Goal: Transaction & Acquisition: Download file/media

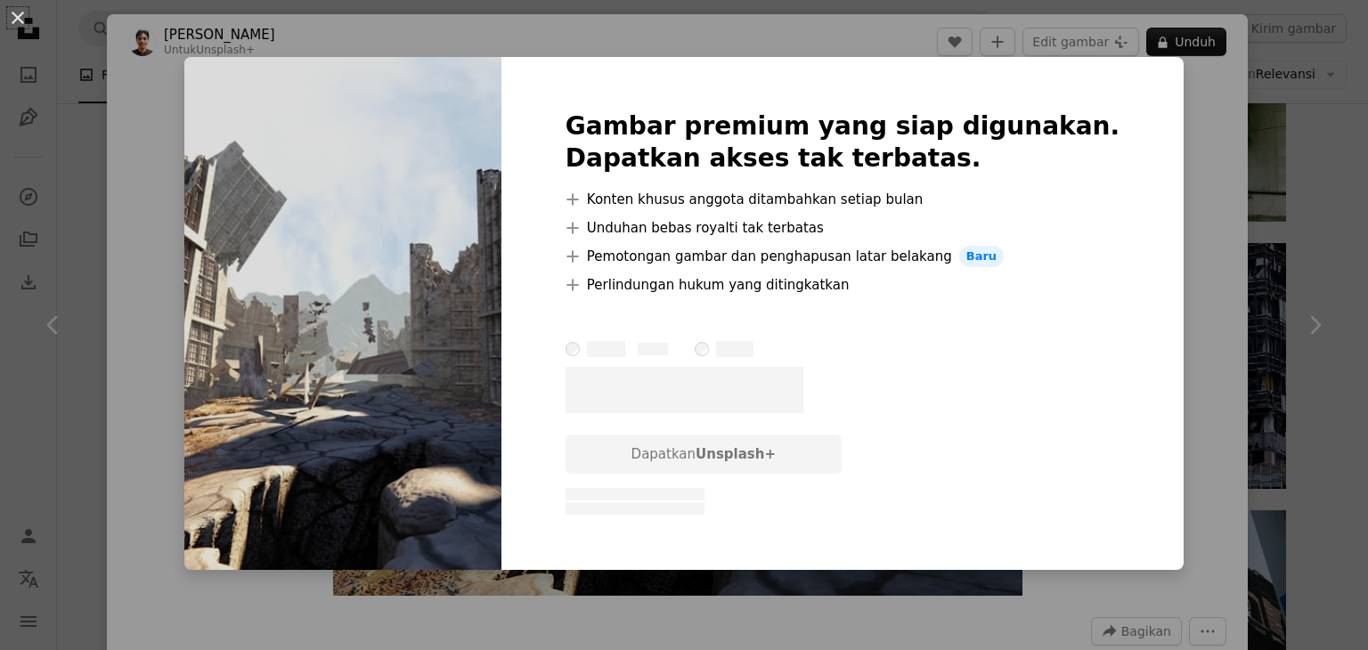
scroll to position [2055, 0]
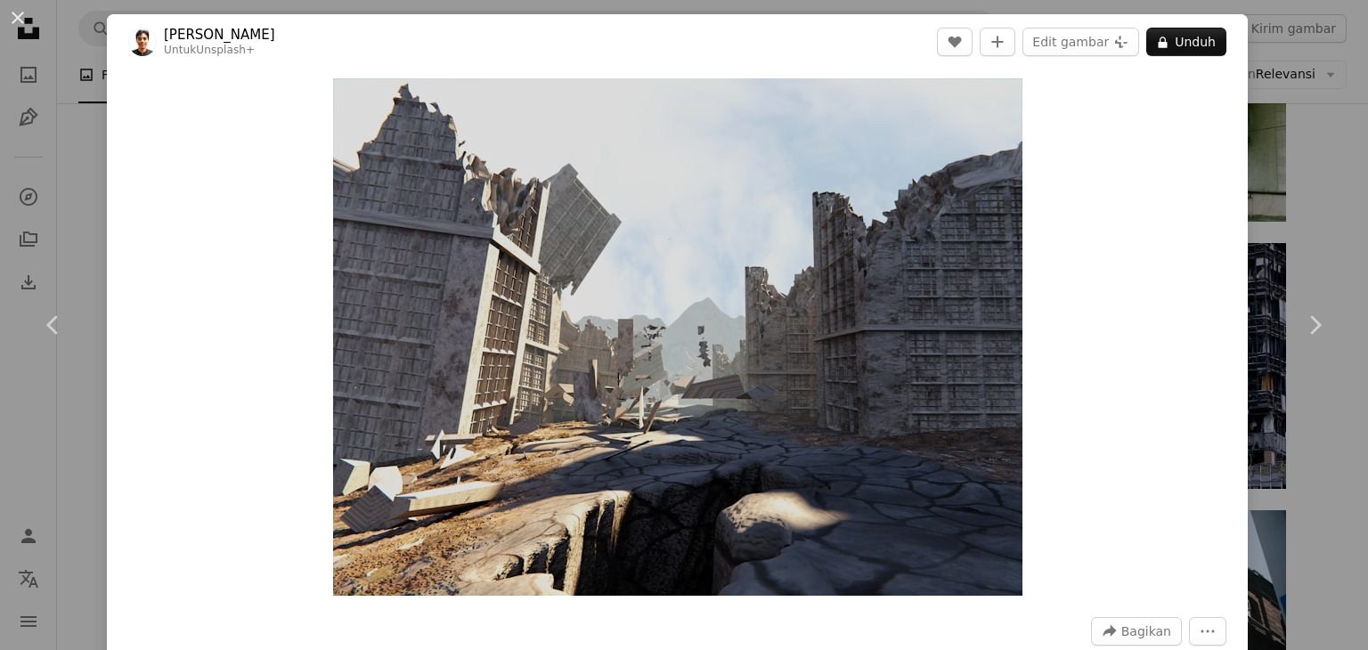
click at [1329, 248] on link "Chevron right" at bounding box center [1314, 325] width 107 height 171
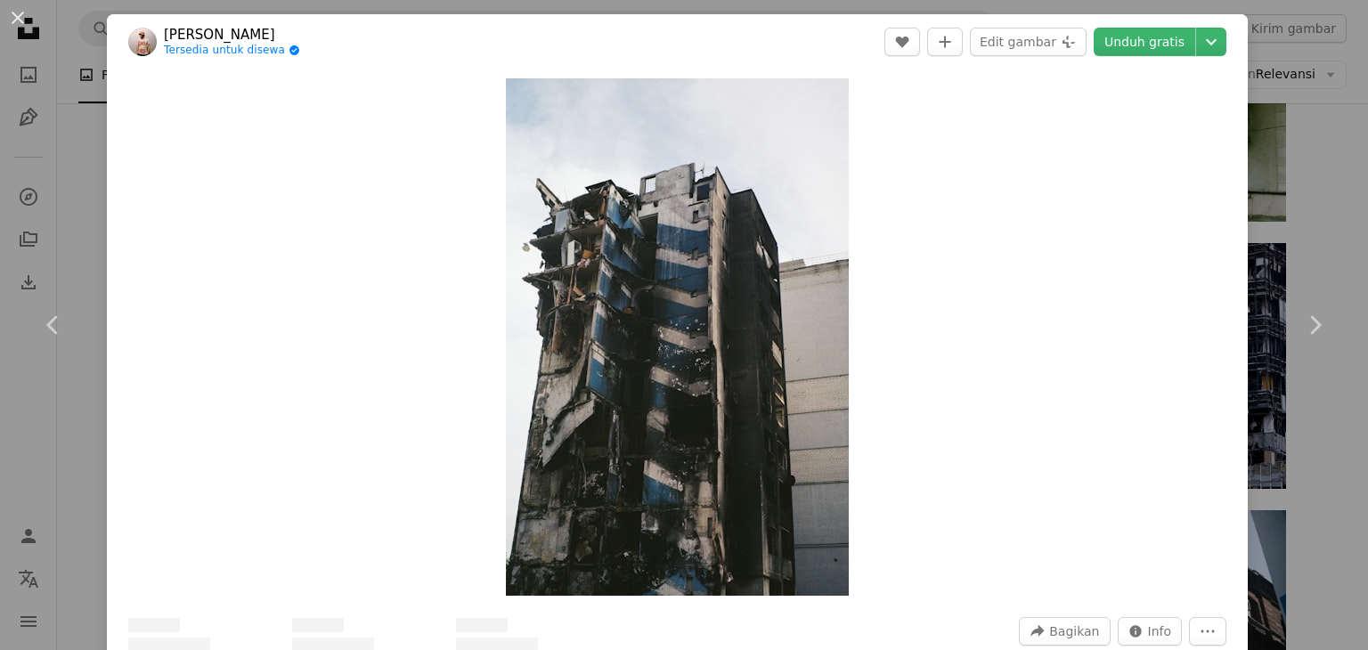
click at [1329, 248] on link "Chevron right" at bounding box center [1314, 325] width 107 height 171
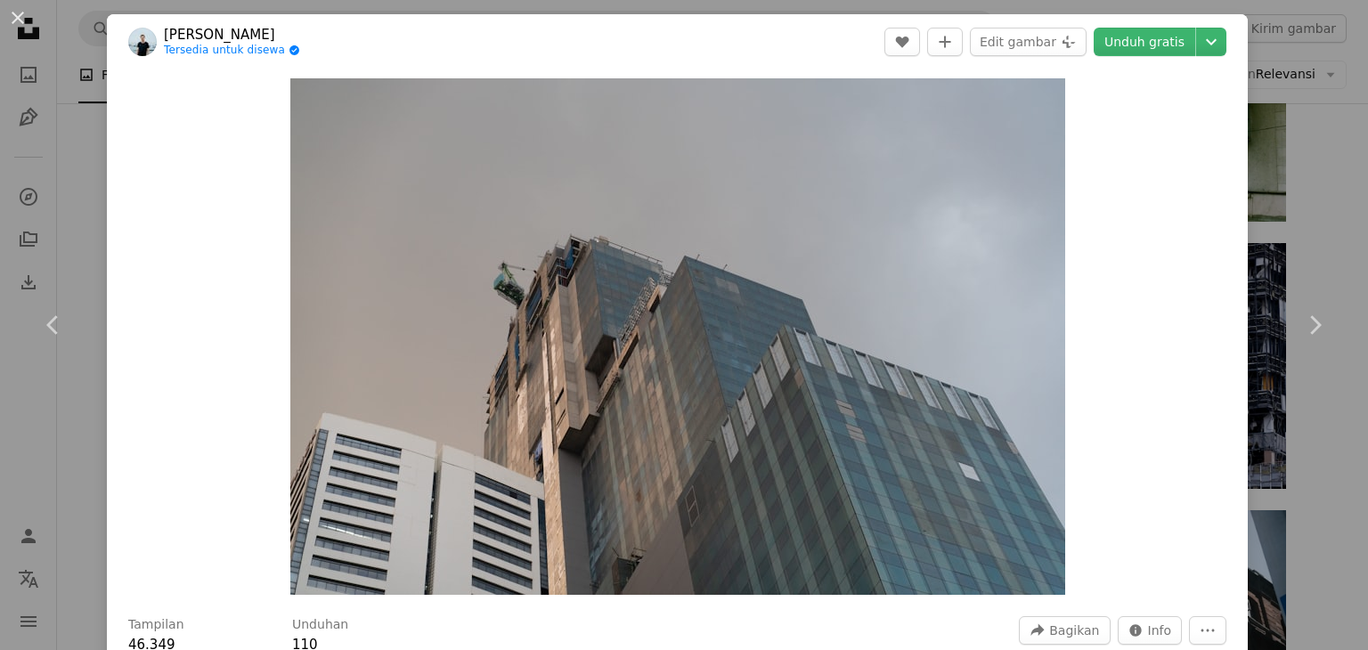
click at [1302, 155] on div "An X shape Chevron left Chevron right [PERSON_NAME] Tersedia untuk disewa A che…" at bounding box center [684, 325] width 1368 height 650
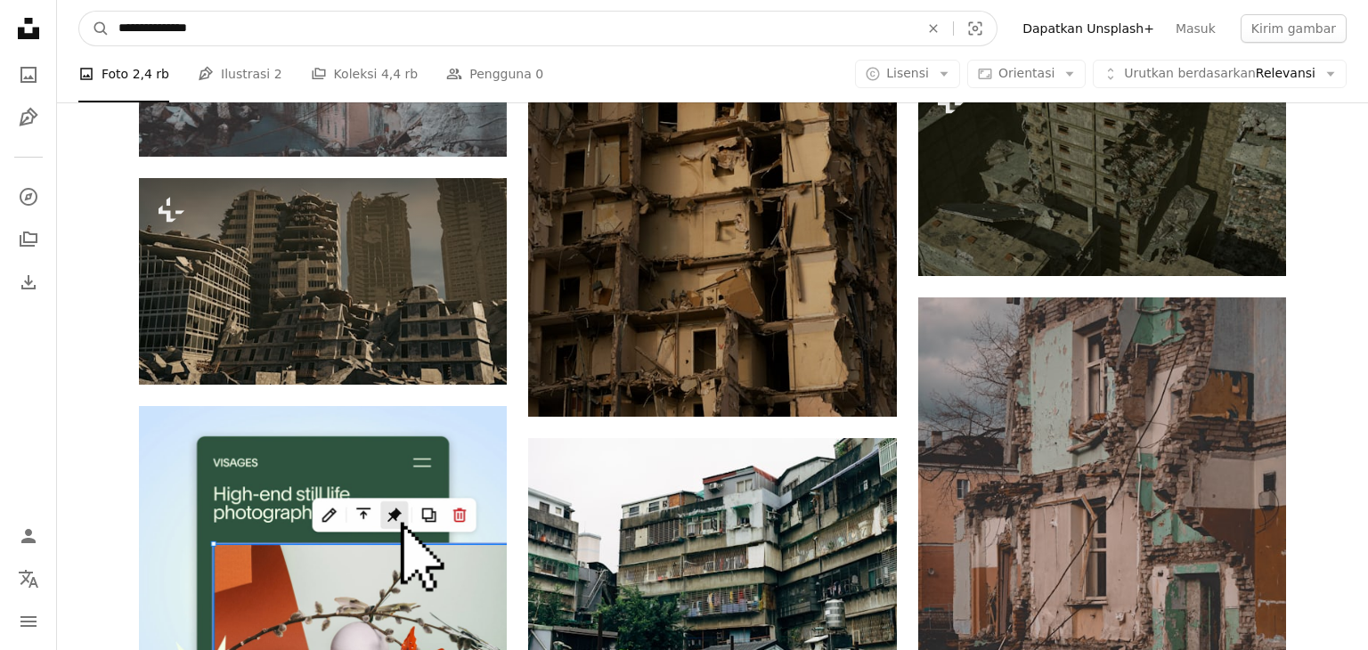
scroll to position [3743, 0]
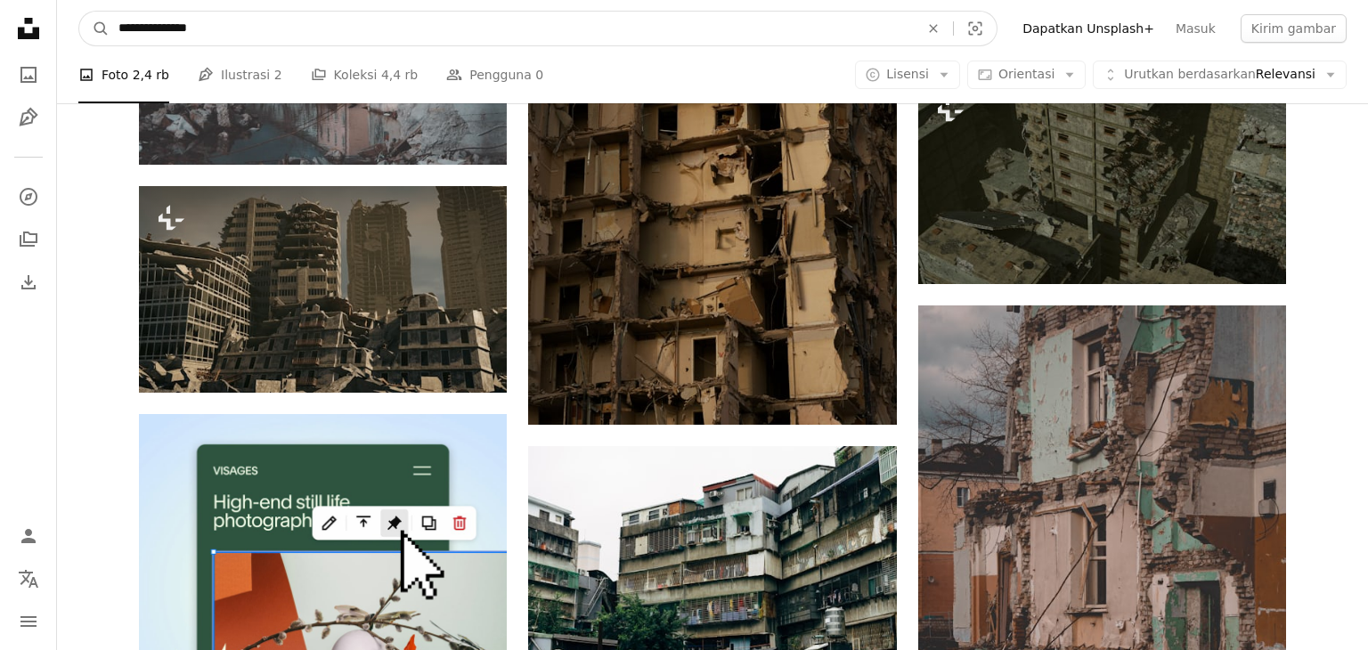
drag, startPoint x: 500, startPoint y: 21, endPoint x: 0, endPoint y: 15, distance: 500.5
click at [110, 15] on input "**********" at bounding box center [512, 29] width 804 height 34
type input "******"
click button "A magnifying glass" at bounding box center [94, 29] width 30 height 34
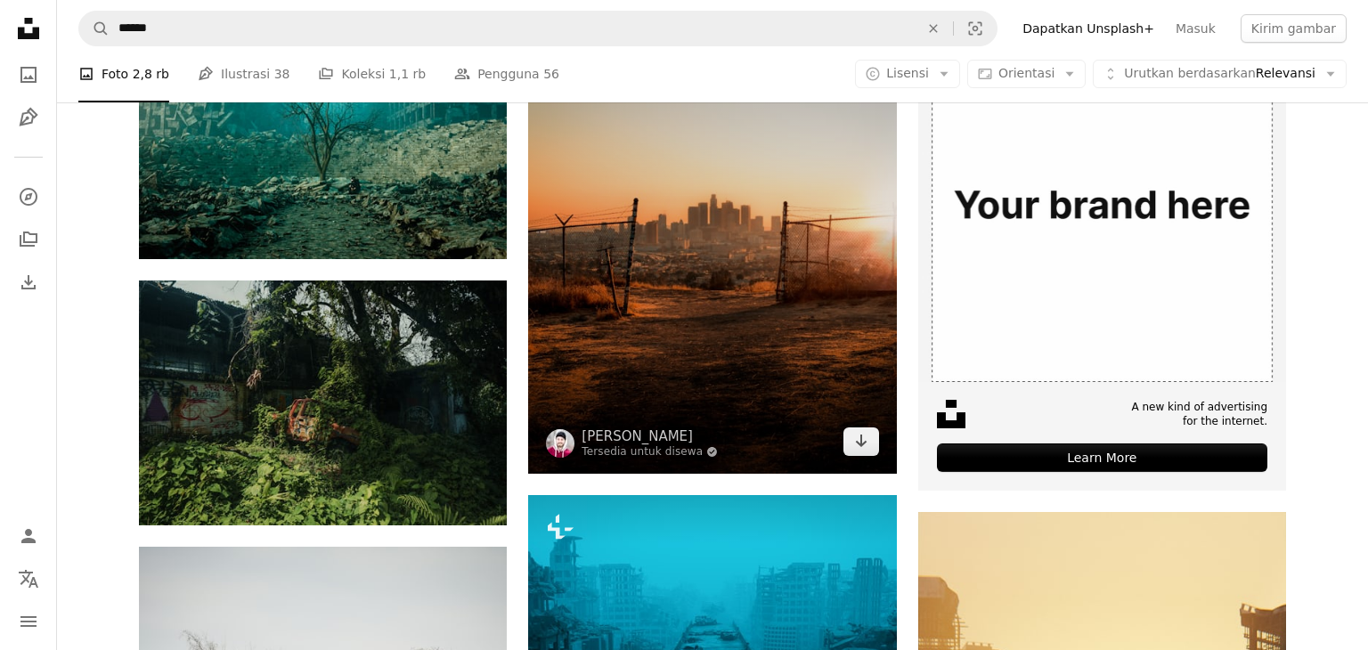
scroll to position [433, 0]
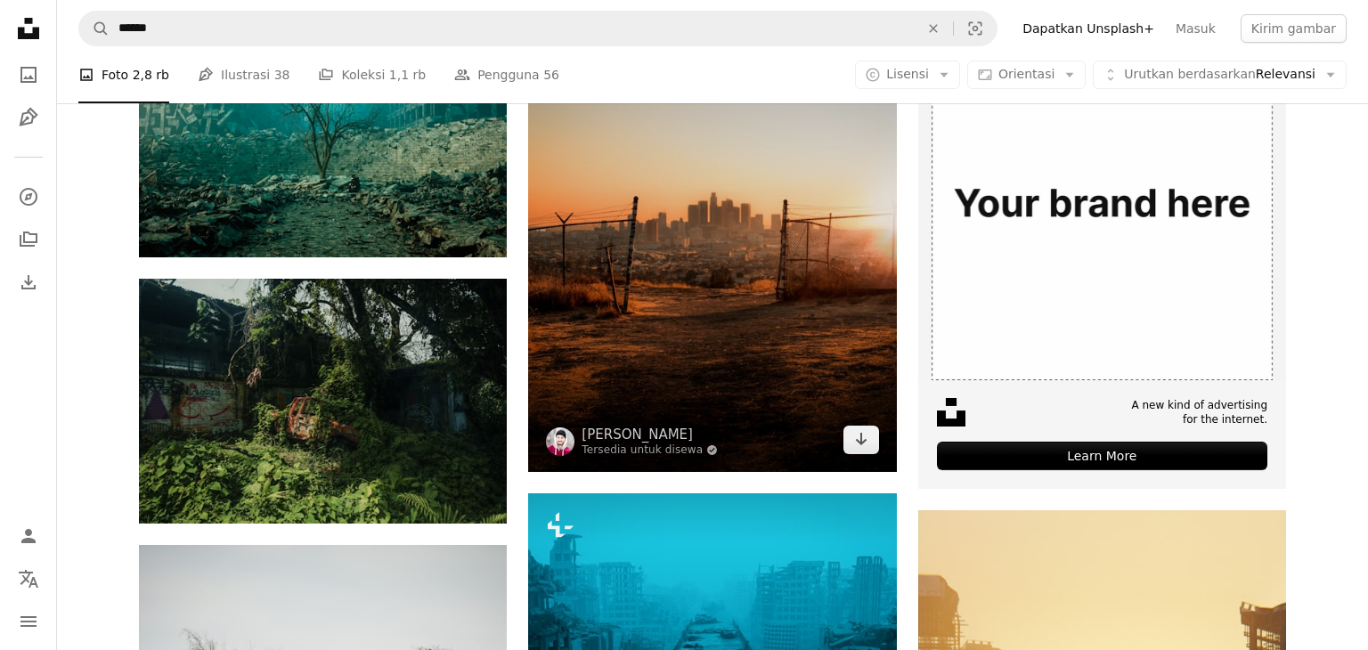
click at [860, 456] on img at bounding box center [712, 242] width 368 height 460
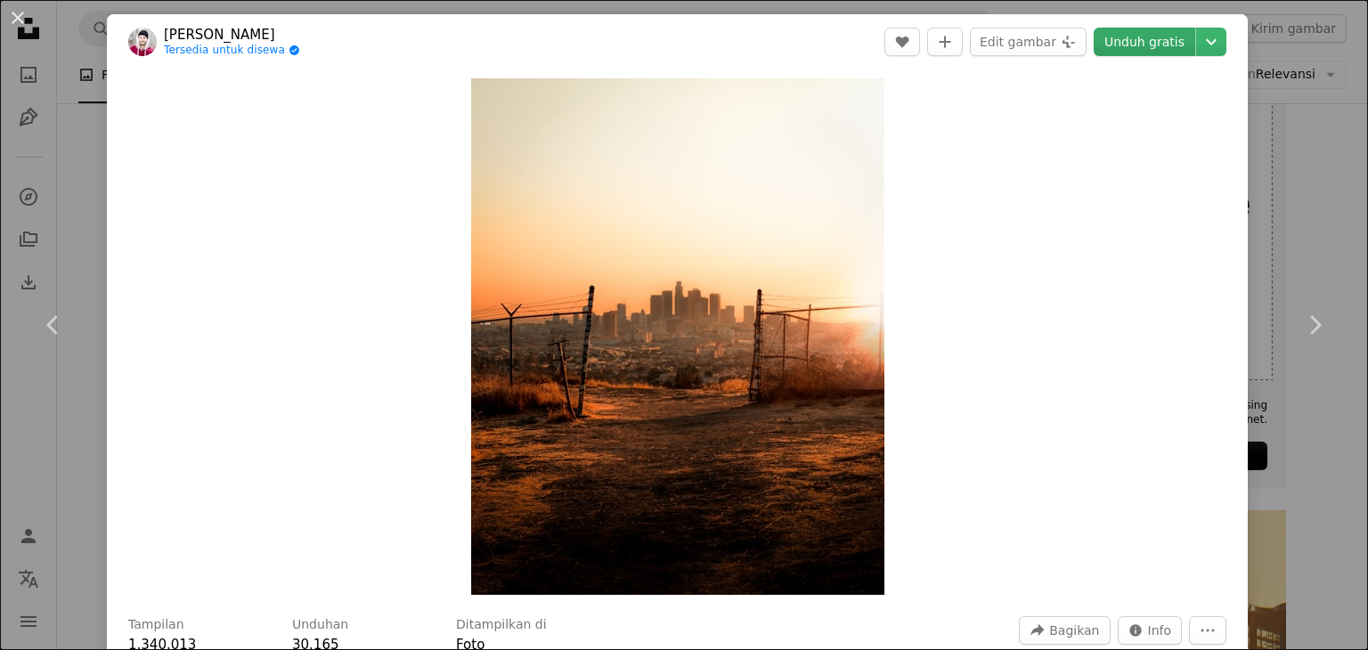
click at [1146, 38] on link "Unduh gratis" at bounding box center [1144, 42] width 102 height 28
